Goal: Transaction & Acquisition: Download file/media

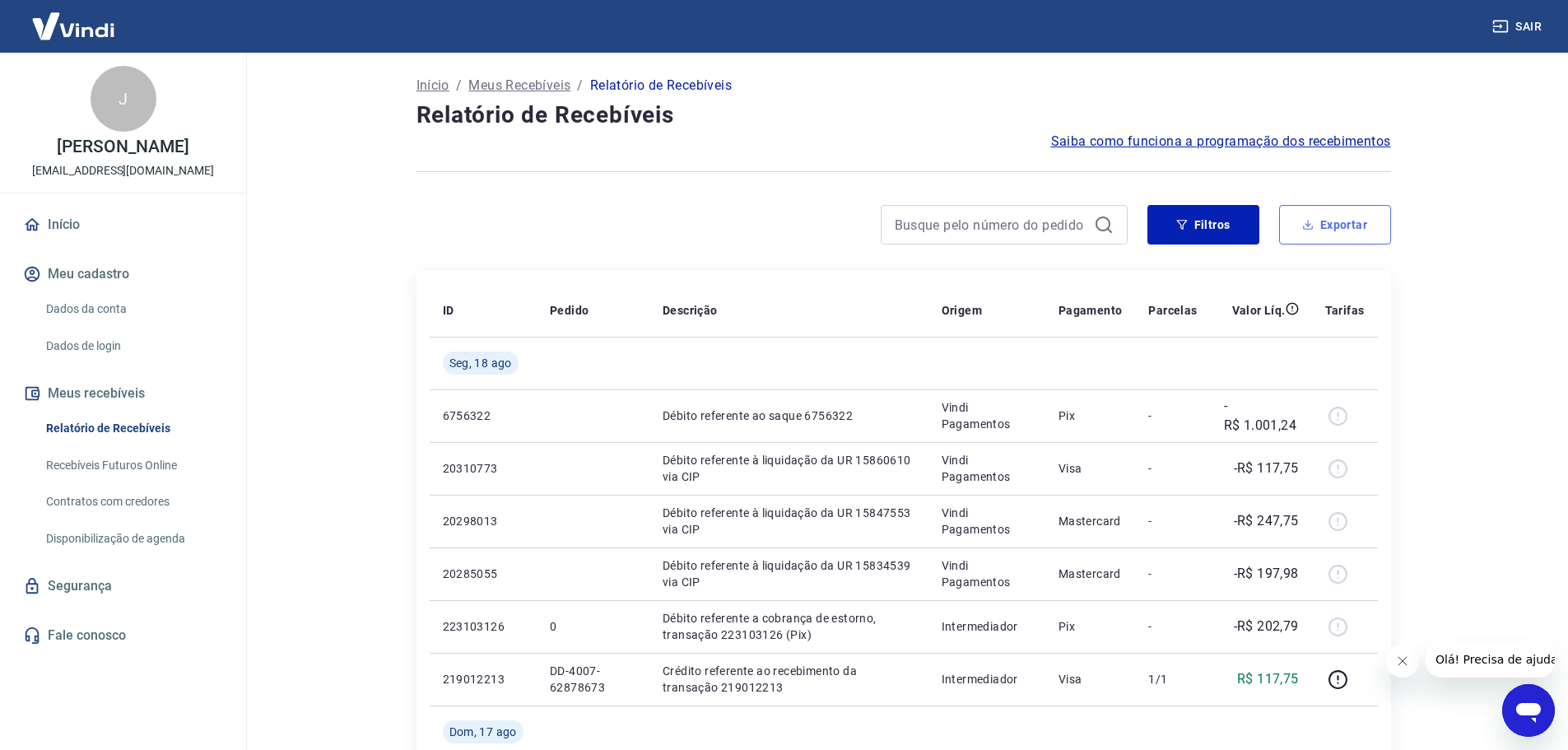
click at [1326, 228] on button "Exportar" at bounding box center [1334, 225] width 112 height 40
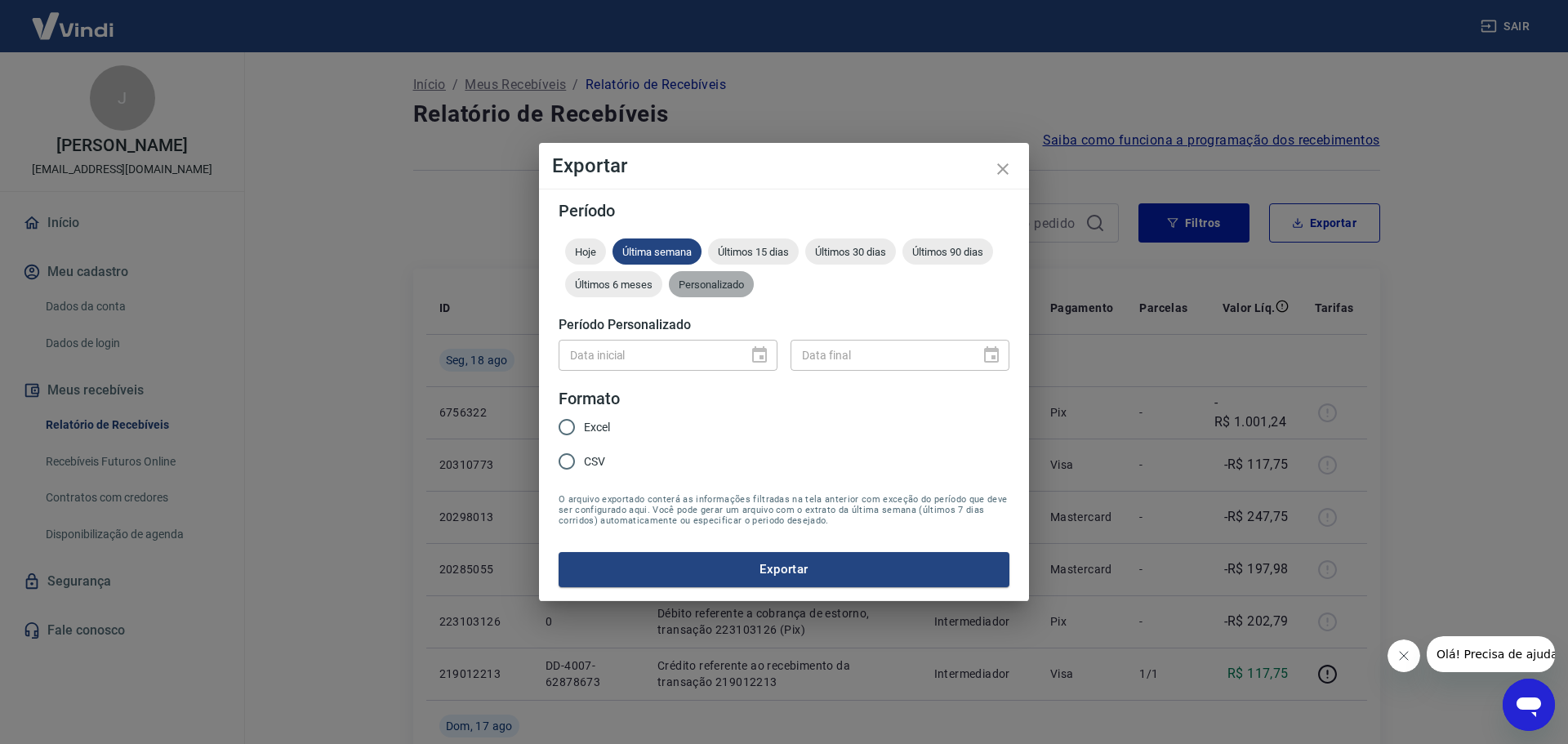
click at [696, 281] on span "Personalizado" at bounding box center [710, 284] width 85 height 12
drag, startPoint x: 775, startPoint y: 359, endPoint x: 759, endPoint y: 359, distance: 16.0
click at [775, 359] on div "Data inicial" at bounding box center [668, 354] width 219 height 30
type input "DD/MM/YYYY"
click at [748, 356] on button "Choose date" at bounding box center [760, 355] width 33 height 33
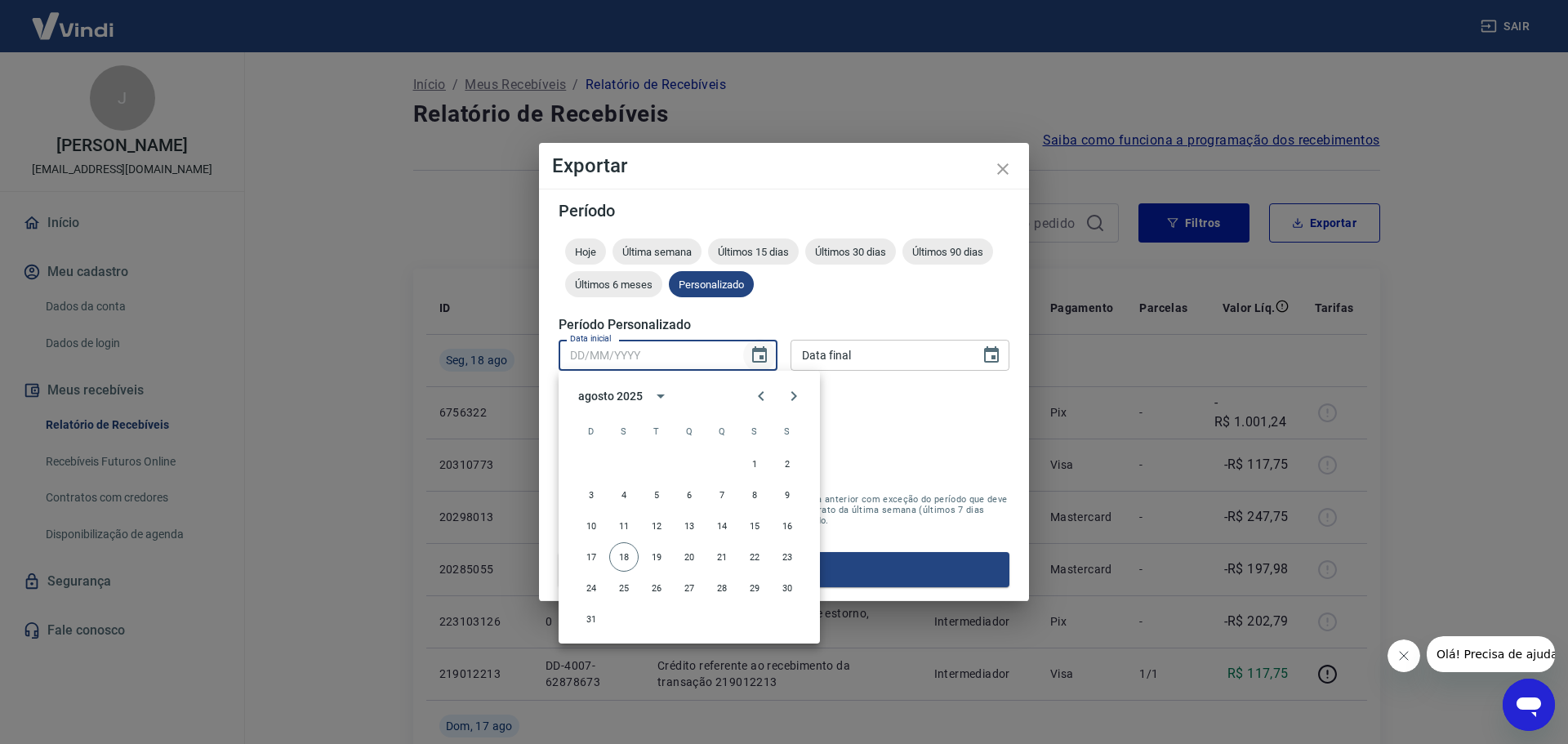
click at [755, 354] on icon "Choose date" at bounding box center [760, 355] width 20 height 20
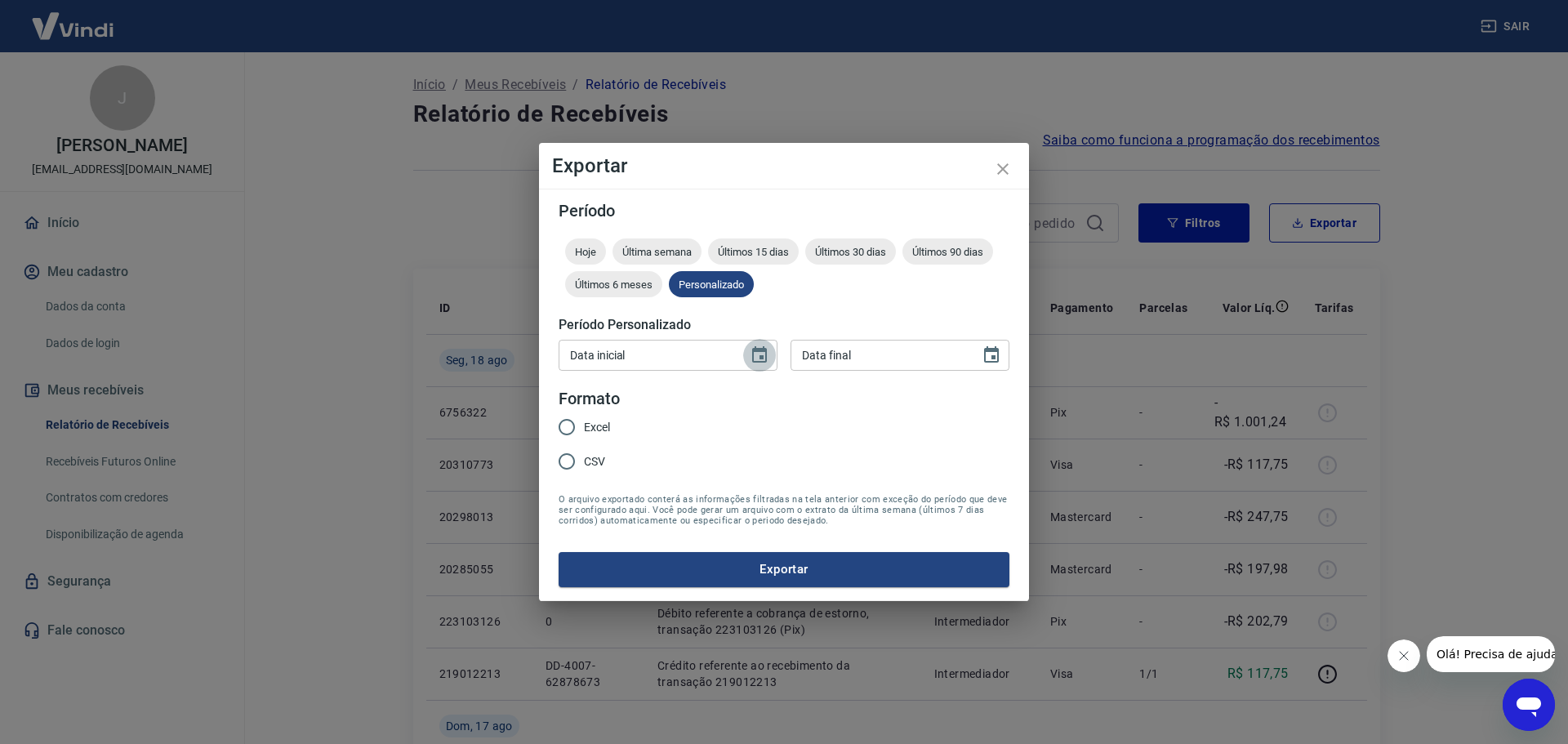
click at [760, 354] on icon "Choose date" at bounding box center [760, 355] width 20 height 20
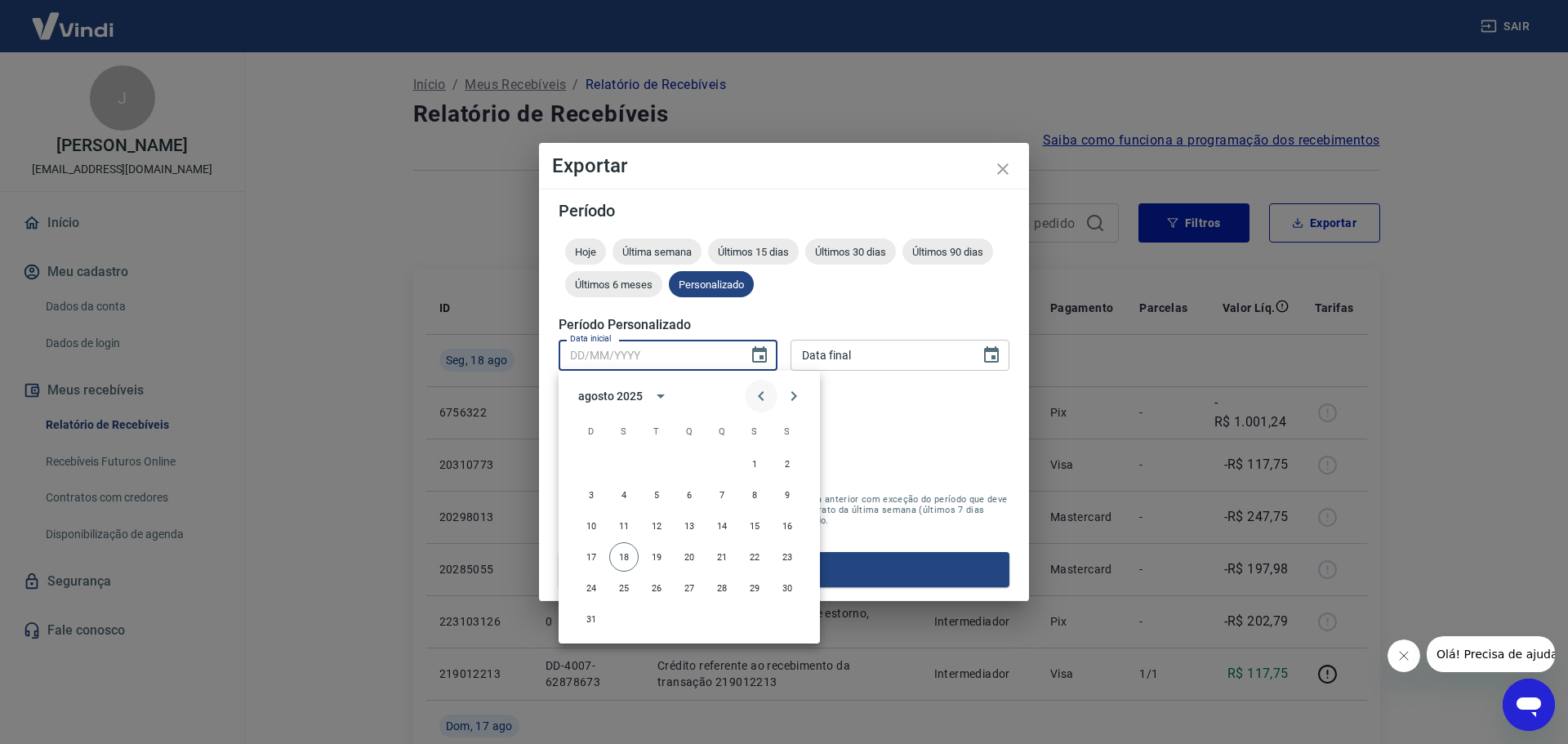
click at [753, 399] on icon "Previous month" at bounding box center [761, 396] width 20 height 20
click at [654, 464] on button "1" at bounding box center [656, 464] width 30 height 30
type input "[DATE]"
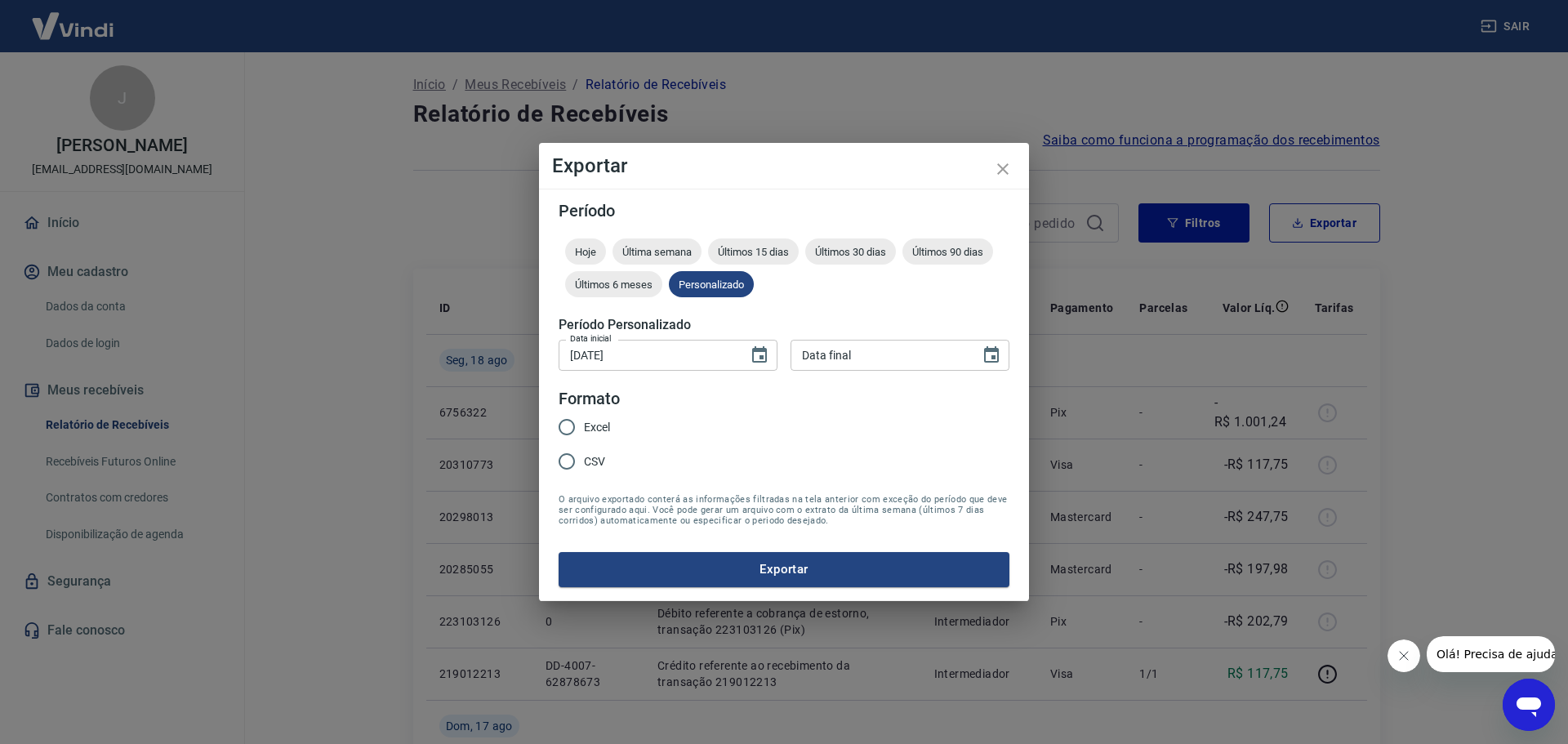
type input "DD/MM/YYYY"
click at [967, 356] on input "DD/MM/YYYY" at bounding box center [879, 354] width 178 height 30
click at [1004, 358] on button "Choose date" at bounding box center [992, 355] width 33 height 33
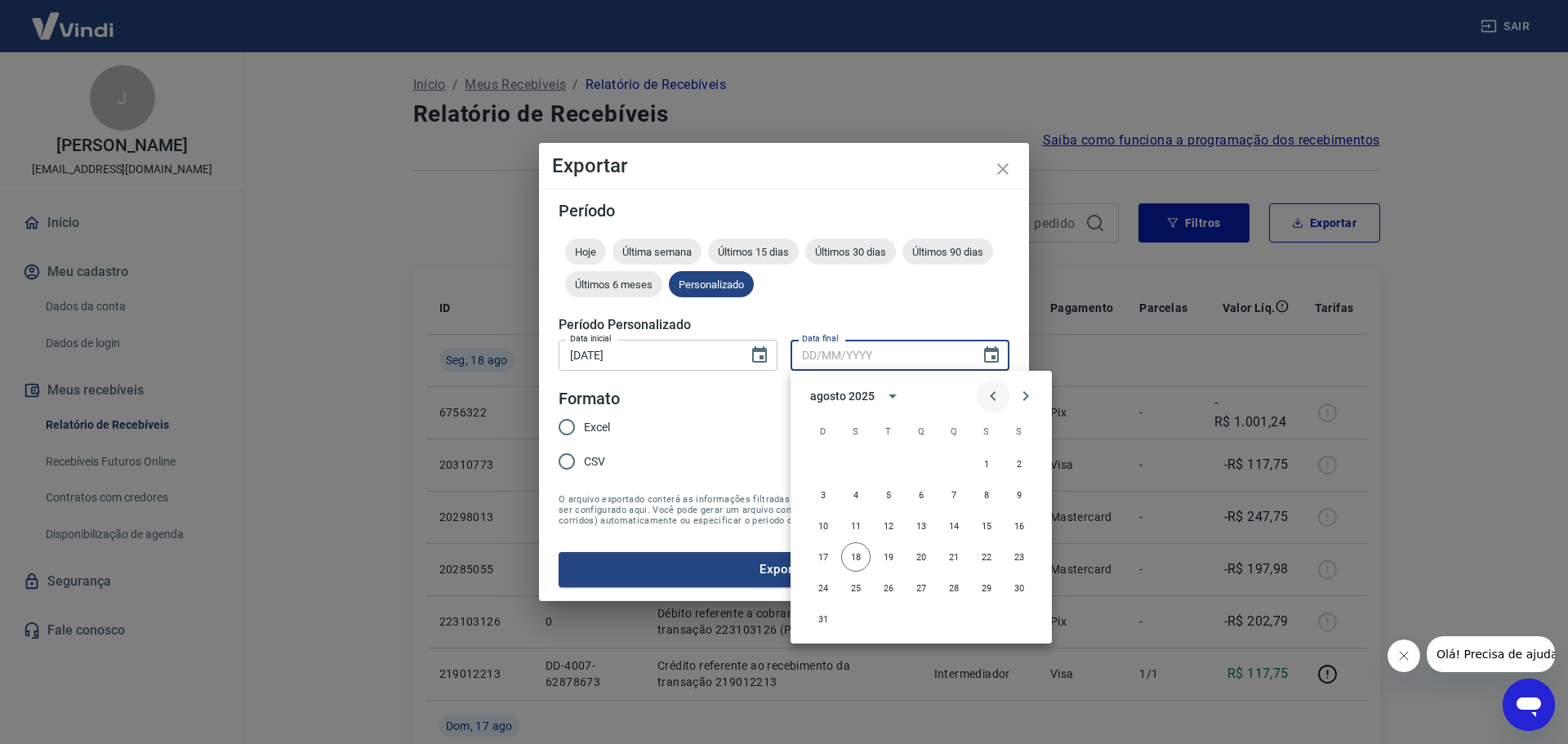
click at [989, 397] on icon "Previous month" at bounding box center [993, 396] width 20 height 20
click at [952, 589] on button "31" at bounding box center [954, 588] width 30 height 30
type input "[DATE]"
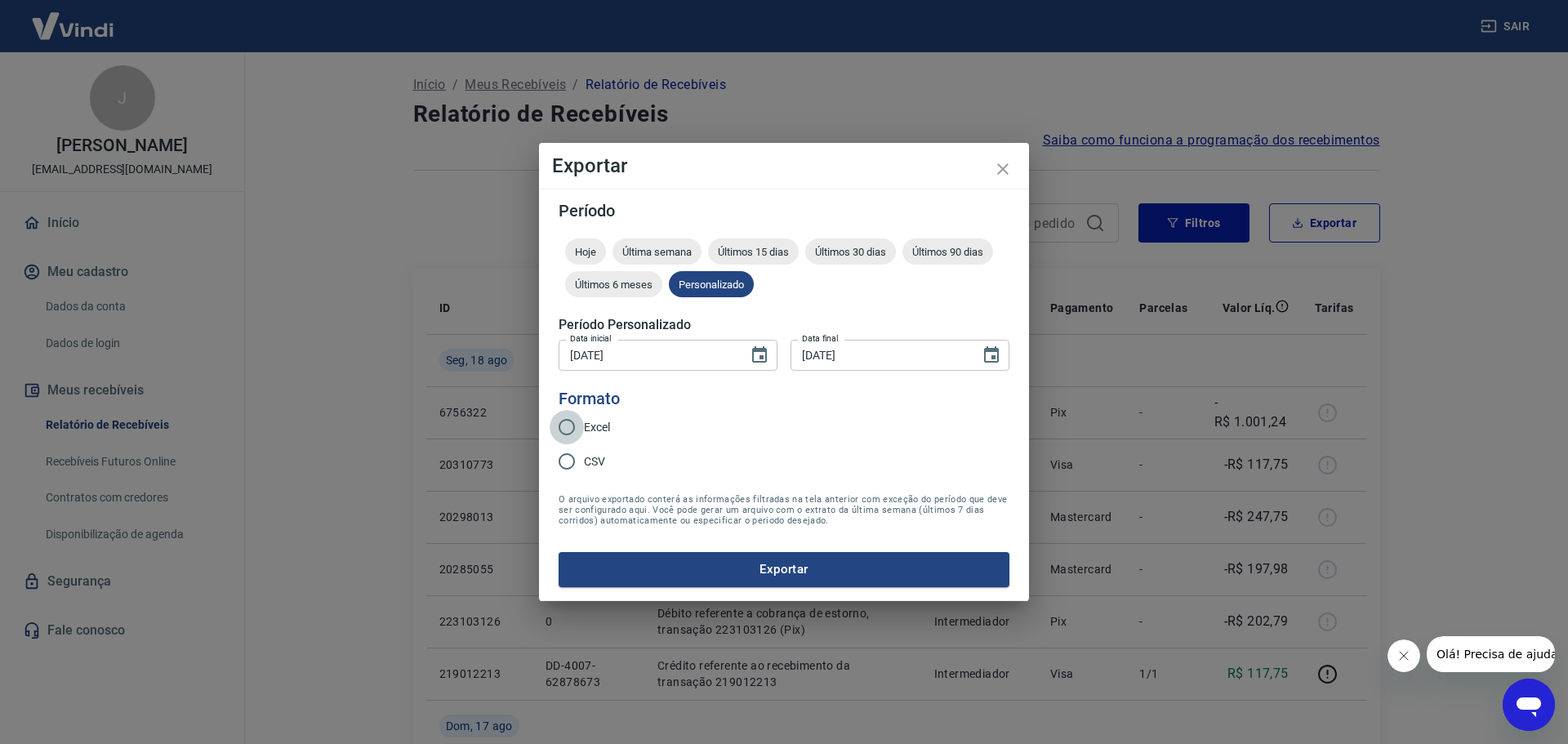
click at [574, 420] on input "Excel" at bounding box center [567, 427] width 35 height 35
radio input "true"
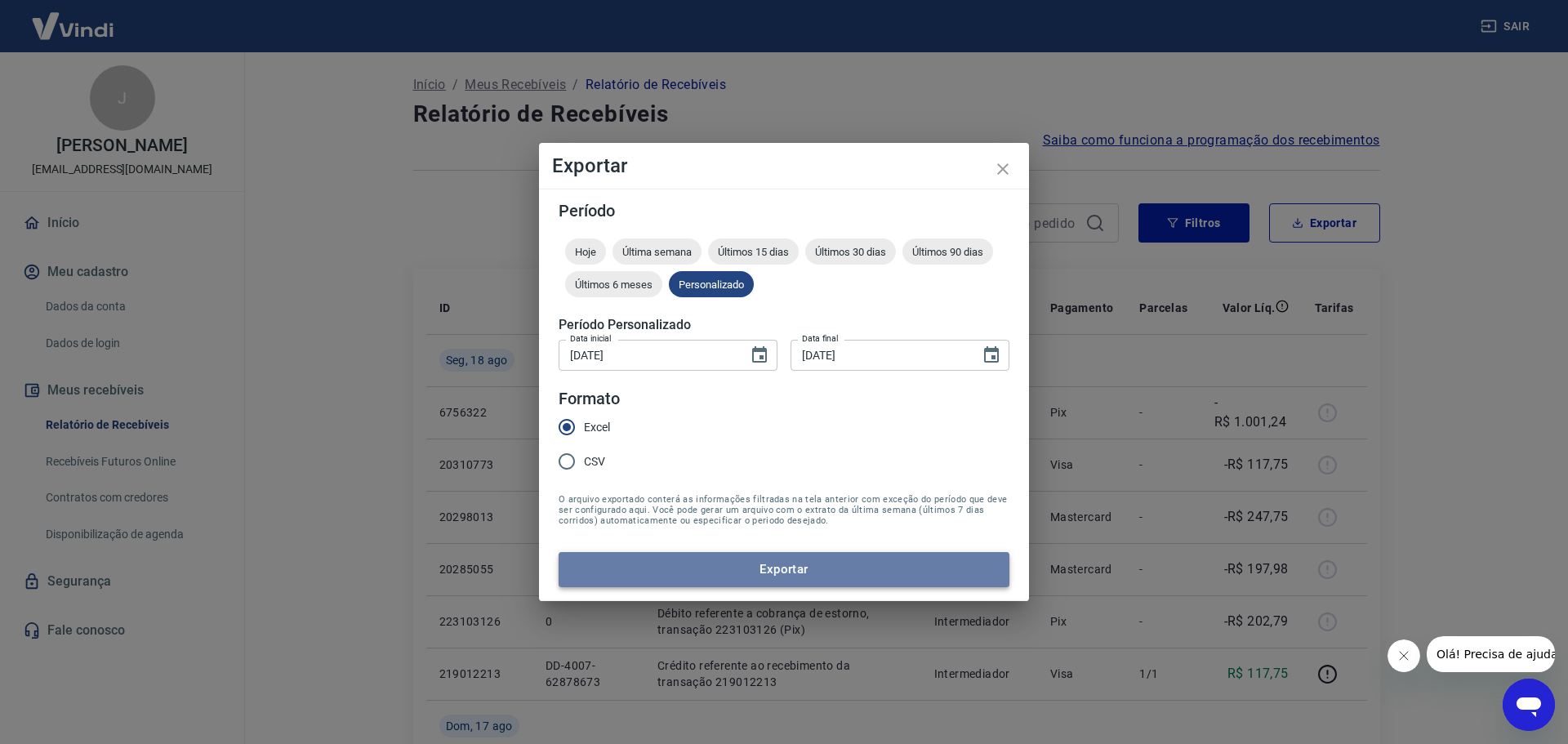
click at [800, 564] on button "Exportar" at bounding box center [784, 569] width 451 height 35
